Goal: Transaction & Acquisition: Purchase product/service

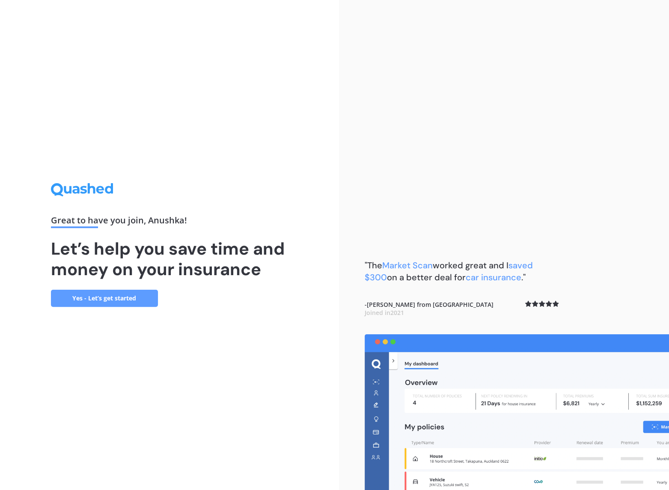
click at [125, 295] on link "Yes - Let’s get started" at bounding box center [104, 298] width 107 height 17
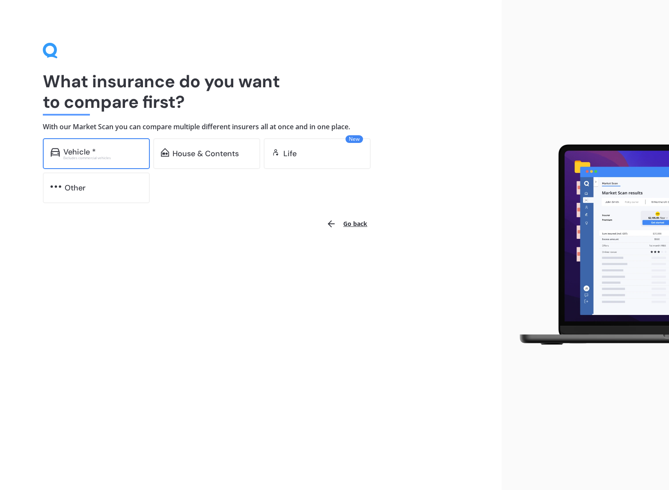
click at [133, 159] on div "Excludes commercial vehicles" at bounding box center [102, 157] width 79 height 3
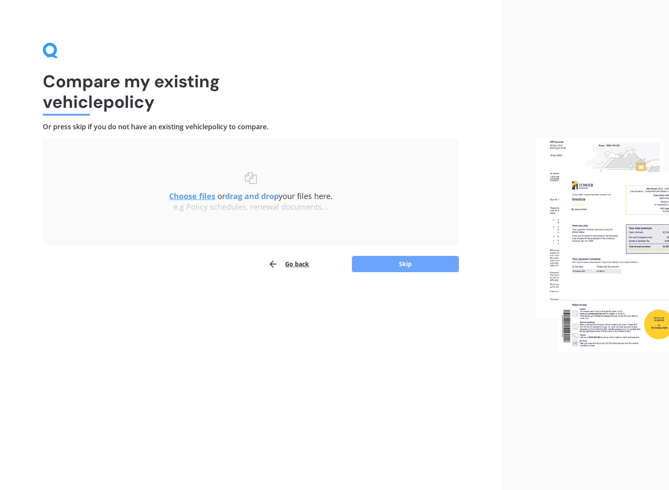
click at [364, 259] on button "Skip" at bounding box center [405, 264] width 107 height 16
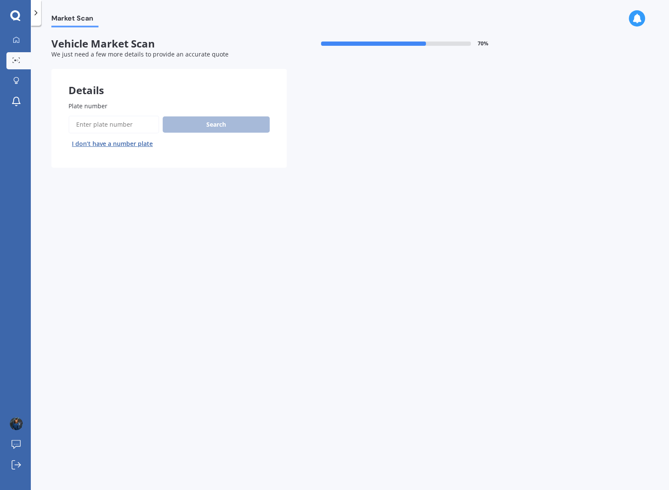
click at [125, 127] on input "Plate number" at bounding box center [113, 124] width 91 height 18
type input "LQC552"
click at [211, 128] on button "Search" at bounding box center [216, 124] width 107 height 16
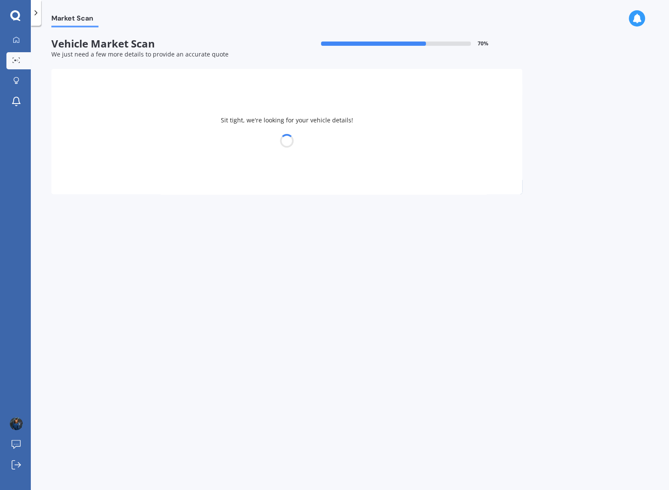
select select "TOYOTA"
select select "COROLLA"
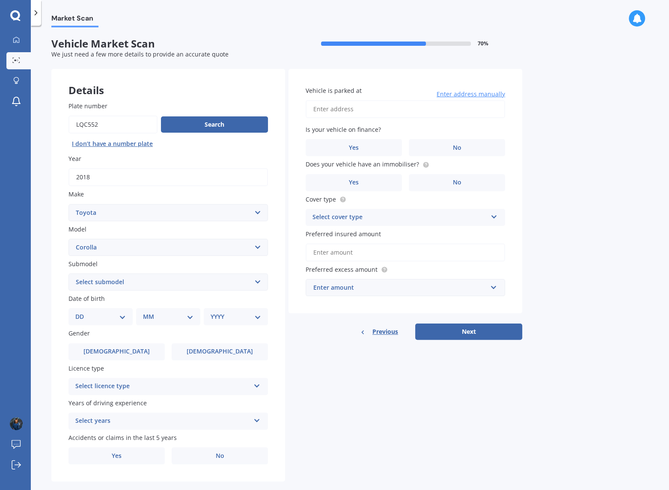
click at [130, 281] on select "Select submodel (All other) Axio Diesel [PERSON_NAME] 2WD [PERSON_NAME] 4WD FXG…" at bounding box center [167, 281] width 199 height 17
click at [302, 343] on div "Details Plate number Search I don’t have a number plate Year [DATE] Make Select…" at bounding box center [286, 275] width 470 height 413
click at [177, 290] on div "Plate number Search I don’t have a number plate Year [DATE] Make Select make AC…" at bounding box center [168, 282] width 234 height 397
click at [174, 288] on select "Select submodel (All other) Axio Diesel [PERSON_NAME] 2WD [PERSON_NAME] 4WD FXG…" at bounding box center [167, 281] width 199 height 17
select select "GX WAGON MANUAL"
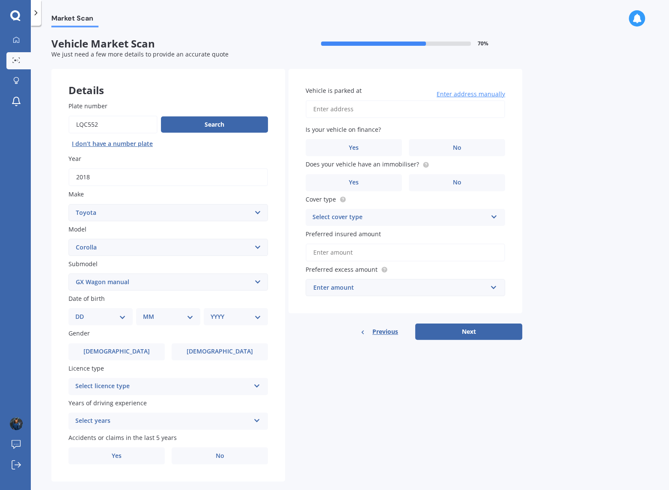
click at [68, 273] on select "Select submodel (All other) Axio Diesel [PERSON_NAME] 2WD [PERSON_NAME] 4WD FXG…" at bounding box center [167, 281] width 199 height 17
click at [113, 312] on select "DD 01 02 03 04 05 06 07 08 09 10 11 12 13 14 15 16 17 18 19 20 21 22 23 24 25 2…" at bounding box center [100, 316] width 50 height 9
select select "23"
click at [82, 312] on select "DD 01 02 03 04 05 06 07 08 09 10 11 12 13 14 15 16 17 18 19 20 21 22 23 24 25 2…" at bounding box center [100, 316] width 50 height 9
click at [149, 312] on select "MM 01 02 03 04 05 06 07 08 09 10 11 12" at bounding box center [169, 316] width 47 height 9
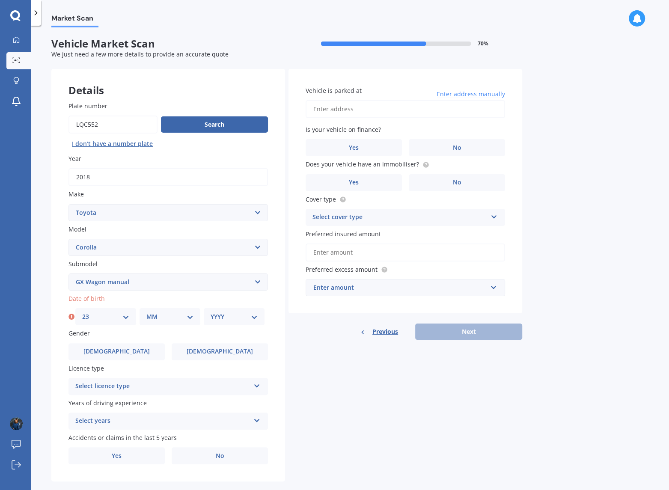
select select "04"
click at [146, 312] on select "MM 01 02 03 04 05 06 07 08 09 10 11 12" at bounding box center [169, 316] width 47 height 9
click at [231, 318] on select "YYYY 2025 2024 2023 2022 2021 2020 2019 2018 2017 2016 2015 2014 2013 2012 2011…" at bounding box center [233, 316] width 47 height 9
select select "1989"
click at [210, 312] on select "YYYY 2025 2024 2023 2022 2021 2020 2019 2018 2017 2016 2015 2014 2013 2012 2011…" at bounding box center [233, 316] width 47 height 9
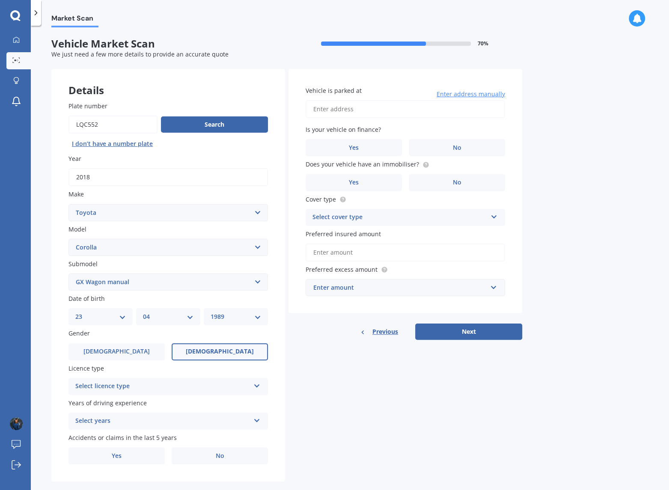
click at [235, 345] on label "[DEMOGRAPHIC_DATA]" at bounding box center [220, 351] width 96 height 17
click at [0, 0] on input "[DEMOGRAPHIC_DATA]" at bounding box center [0, 0] width 0 height 0
click at [180, 378] on div "Select licence type NZ Full NZ Restricted NZ Learners [GEOGRAPHIC_DATA] [GEOGRA…" at bounding box center [167, 386] width 199 height 17
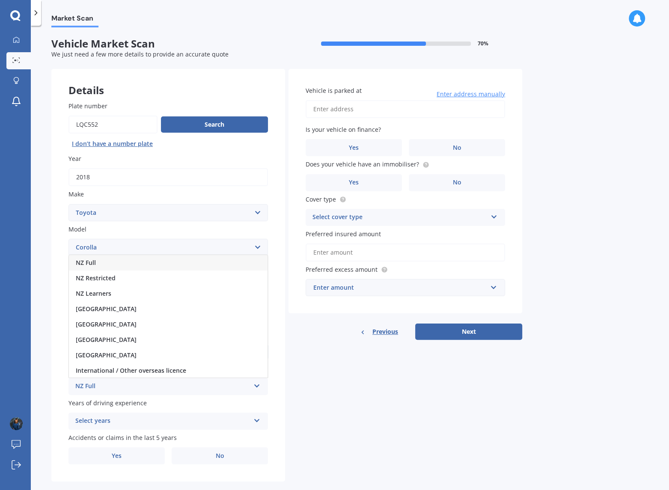
click at [107, 262] on div "NZ Full" at bounding box center [168, 262] width 198 height 15
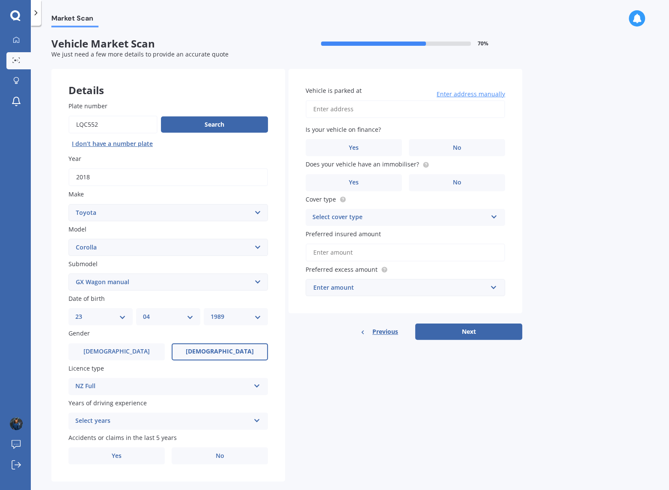
click at [136, 419] on div "Select years" at bounding box center [162, 421] width 175 height 10
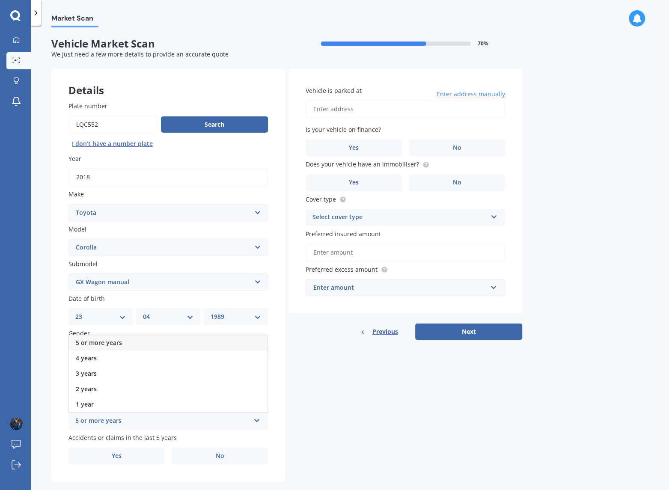
click at [115, 343] on span "5 or more years" at bounding box center [99, 342] width 46 height 8
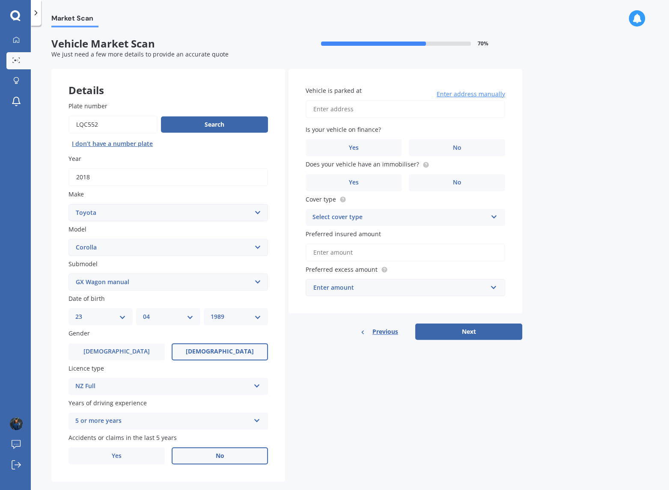
click at [198, 451] on label "No" at bounding box center [220, 455] width 96 height 17
click at [0, 0] on input "No" at bounding box center [0, 0] width 0 height 0
click at [359, 111] on input "Vehicle is parked at" at bounding box center [404, 109] width 199 height 18
type input "[STREET_ADDRESS]"
click at [444, 145] on label "No" at bounding box center [456, 147] width 96 height 17
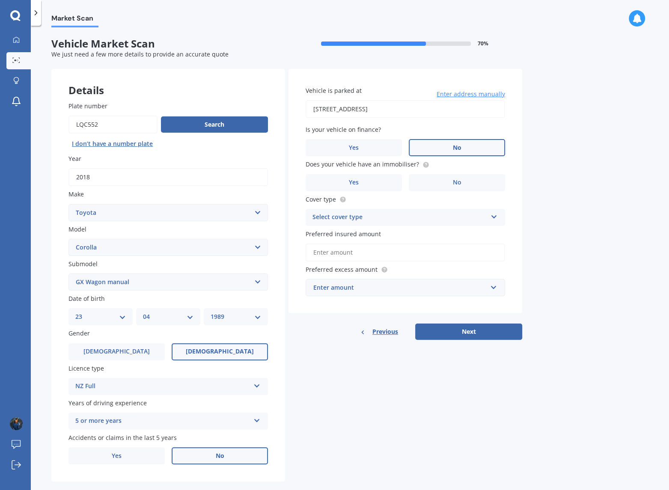
click at [0, 0] on input "No" at bounding box center [0, 0] width 0 height 0
click at [387, 180] on label "Yes" at bounding box center [353, 182] width 96 height 17
click at [0, 0] on input "Yes" at bounding box center [0, 0] width 0 height 0
click at [377, 212] on div "Select cover type" at bounding box center [399, 217] width 175 height 10
click at [364, 232] on div "Comprehensive" at bounding box center [405, 233] width 198 height 15
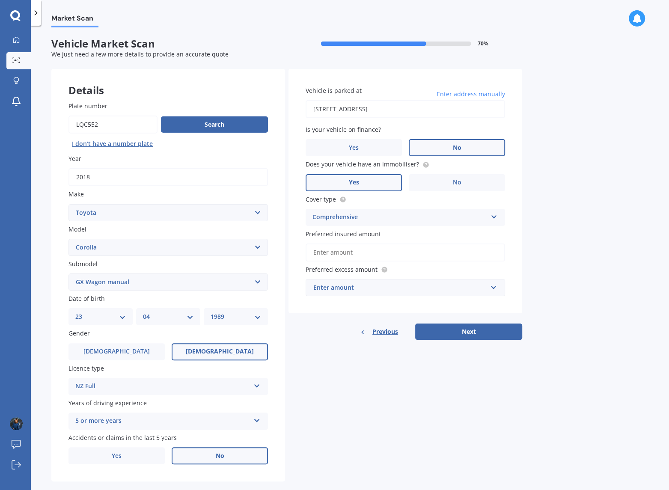
click at [364, 248] on input "Preferred insured amount" at bounding box center [404, 252] width 199 height 18
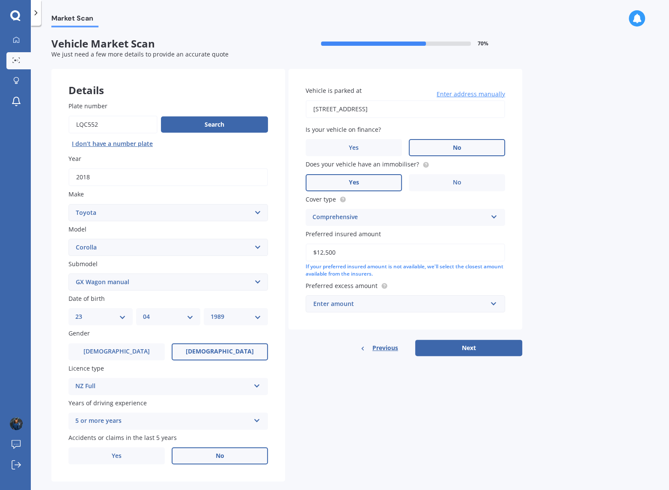
type input "$12,500"
click at [381, 254] on input "$12,500" at bounding box center [404, 252] width 199 height 18
click at [370, 306] on div "$100" at bounding box center [400, 303] width 174 height 9
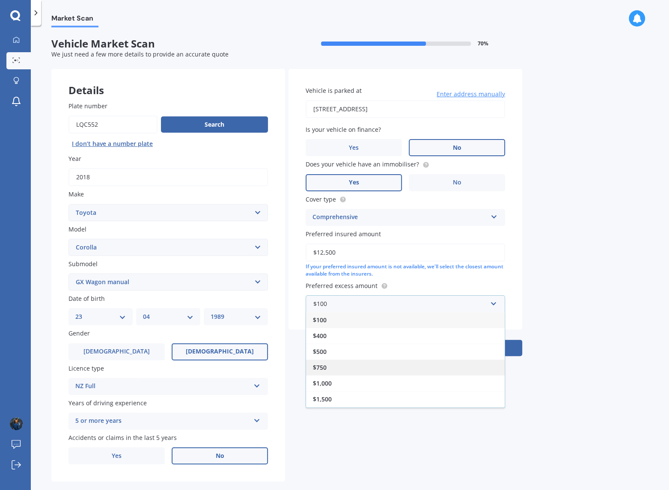
click at [348, 364] on div "$750" at bounding box center [405, 367] width 198 height 16
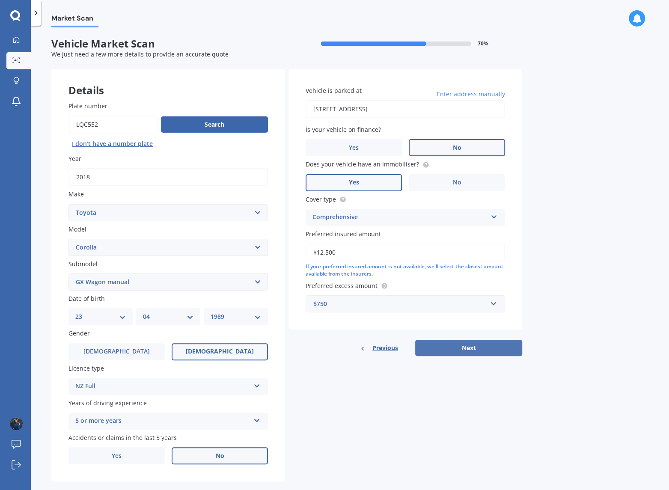
click at [443, 345] on button "Next" at bounding box center [468, 348] width 107 height 16
select select "23"
select select "04"
select select "1989"
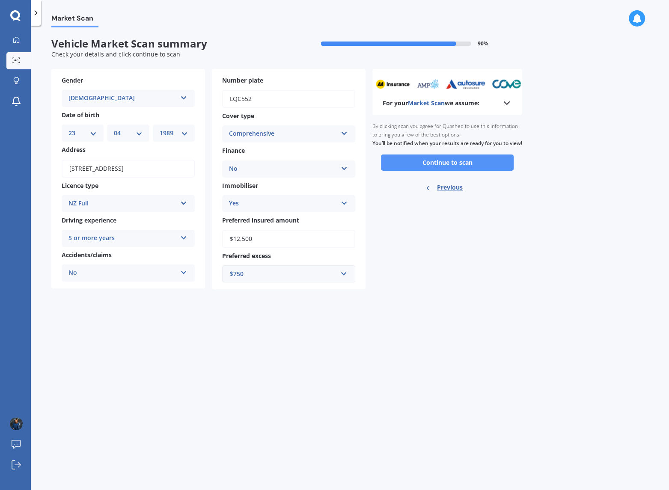
click at [440, 171] on button "Continue to scan" at bounding box center [447, 162] width 133 height 16
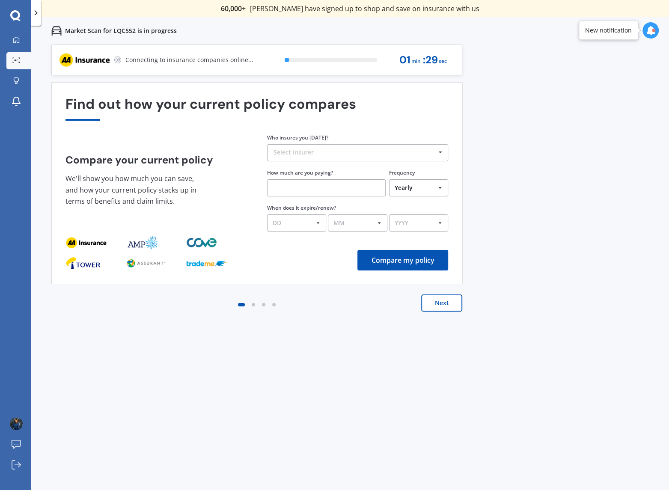
click at [505, 102] on div "Previous 60,000+ Kiwis have signed up to shop and save on insurance with us " H…" at bounding box center [350, 289] width 638 height 490
click at [366, 153] on div "AA" at bounding box center [354, 152] width 162 height 7
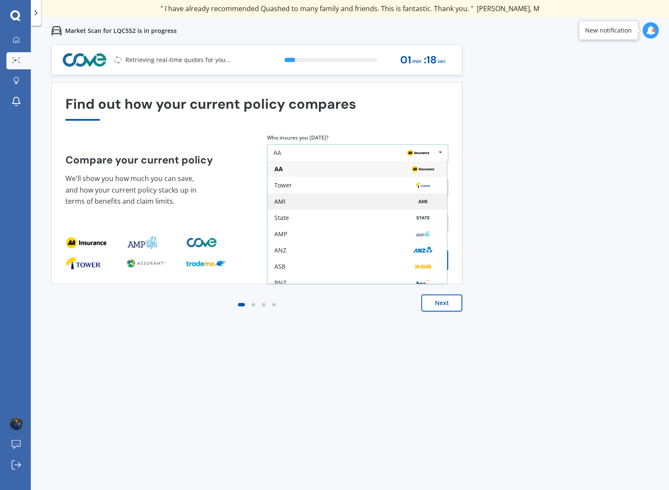
click at [348, 207] on div "AMI" at bounding box center [356, 201] width 179 height 16
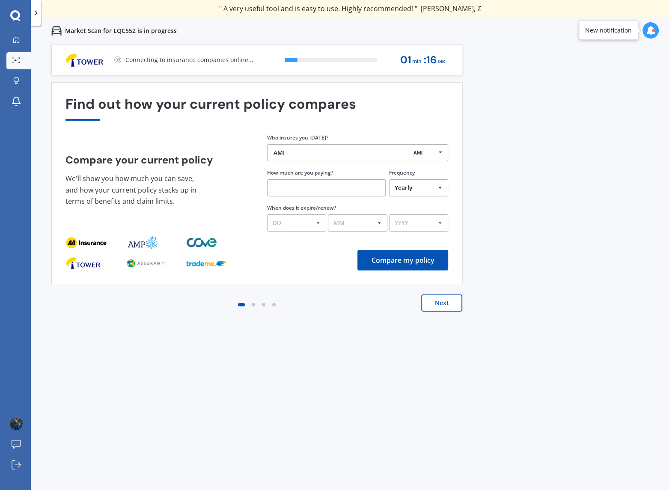
click at [335, 189] on input "text" at bounding box center [326, 187] width 118 height 17
type input "$77.00"
click at [411, 188] on select "Yearly Six-Monthly Quarterly Monthly Fortnightly Weekly One-Off" at bounding box center [418, 187] width 59 height 17
select select "Monthly"
click at [389, 179] on select "Yearly Six-Monthly Quarterly Monthly Fortnightly Weekly One-Off" at bounding box center [418, 187] width 59 height 17
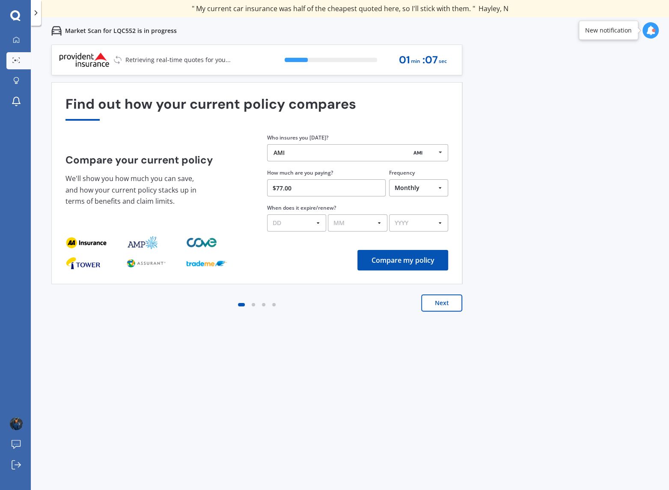
click at [323, 221] on select "DD 01 02 03 04 05 06 07 08 09 10 11 12 13 14 15 16 17 18 19 20 21 22 23 24 25 2…" at bounding box center [296, 222] width 59 height 17
select select "08"
click at [267, 214] on select "DD 01 02 03 04 05 06 07 08 09 10 11 12 13 14 15 16 17 18 19 20 21 22 23 24 25 2…" at bounding box center [296, 222] width 59 height 17
click at [343, 231] on div "Find out how your current policy compares Compare your current policy We'll sho…" at bounding box center [256, 183] width 382 height 174
click at [346, 225] on select "MM 01 02 03 04 05 06 07 08 09 10 11 12" at bounding box center [357, 222] width 59 height 17
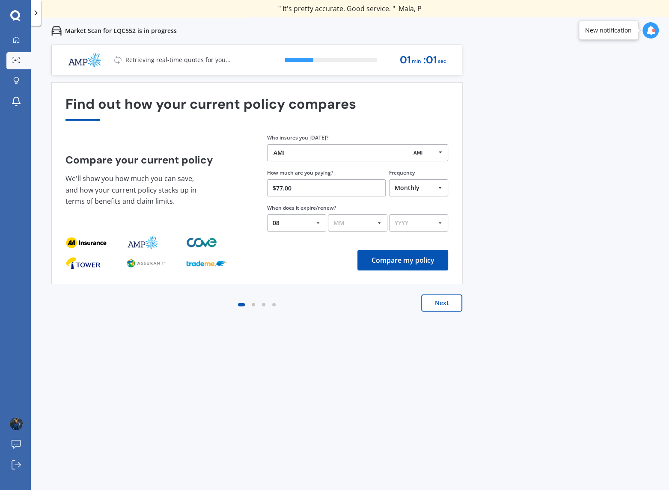
select select "08"
click at [328, 214] on select "MM 01 02 03 04 05 06 07 08 09 10 11 12" at bounding box center [357, 222] width 59 height 17
click at [409, 226] on select "YYYY 2026 2025 2024" at bounding box center [418, 222] width 59 height 17
select select "2026"
click at [389, 214] on select "YYYY 2026 2025 2024" at bounding box center [418, 222] width 59 height 17
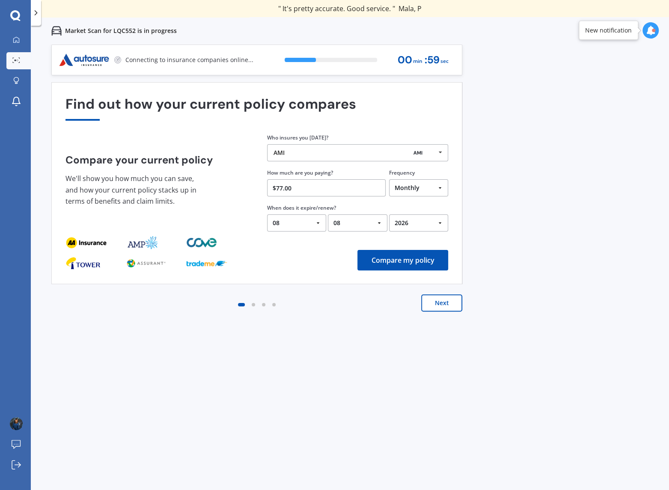
click at [408, 260] on button "Compare my policy" at bounding box center [402, 260] width 91 height 21
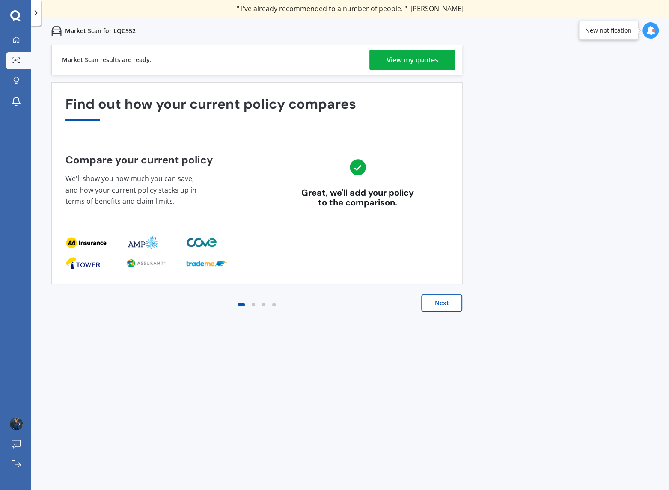
click at [410, 60] on div "View my quotes" at bounding box center [412, 60] width 52 height 21
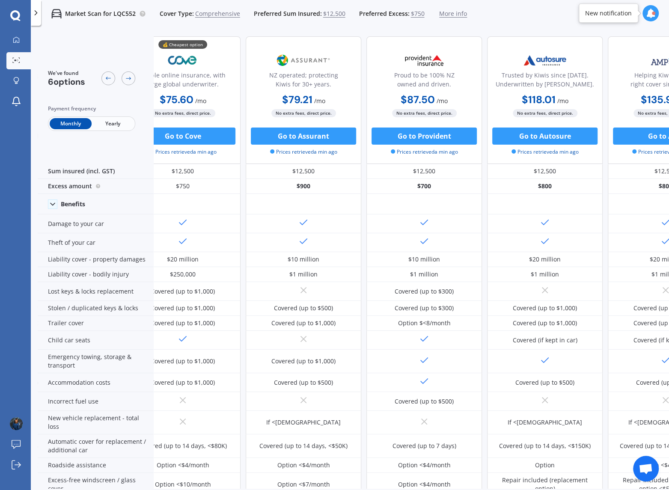
drag, startPoint x: 511, startPoint y: 107, endPoint x: 515, endPoint y: 105, distance: 4.5
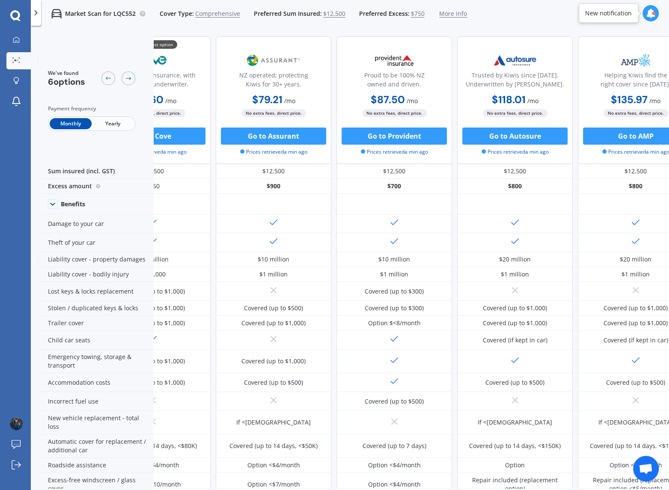
scroll to position [0, 207]
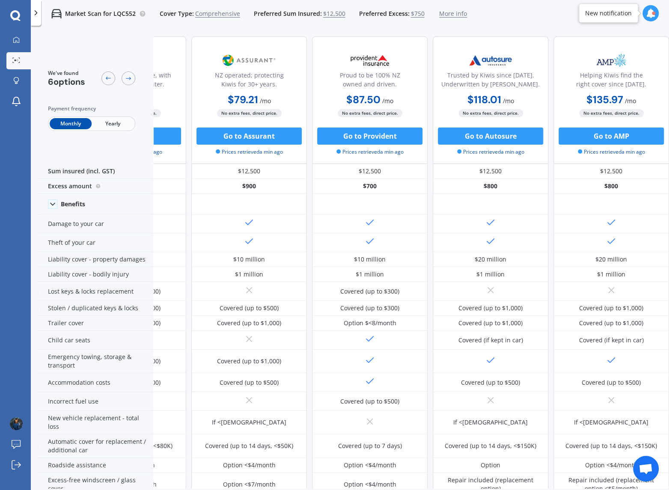
drag, startPoint x: 528, startPoint y: 103, endPoint x: 571, endPoint y: 101, distance: 43.2
drag, startPoint x: 448, startPoint y: 87, endPoint x: 543, endPoint y: 94, distance: 95.2
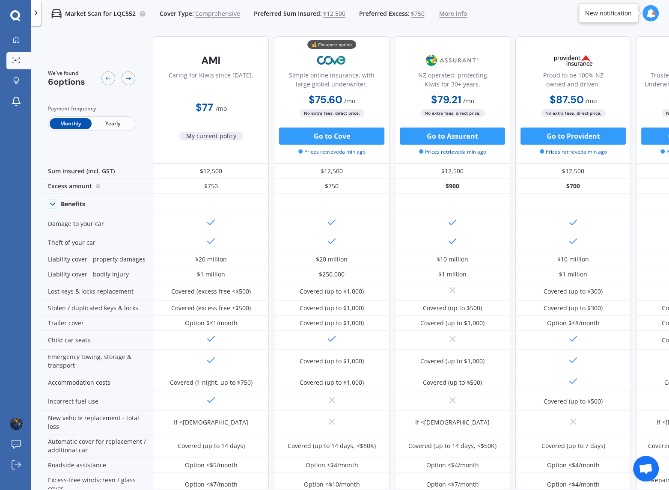
drag, startPoint x: 469, startPoint y: 94, endPoint x: 331, endPoint y: 97, distance: 138.6
click at [114, 123] on span "Yearly" at bounding box center [113, 123] width 42 height 11
click at [222, 35] on div "We've found 6 options Payment frequency Monthly Yearly Caring for Kiwis since […" at bounding box center [455, 360] width 834 height 660
